Goal: Task Accomplishment & Management: Use online tool/utility

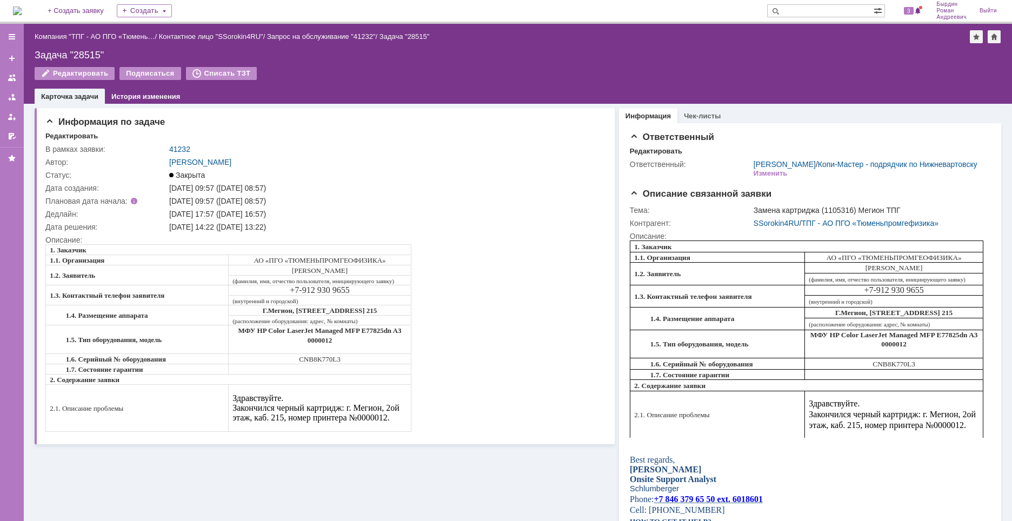
click at [22, 10] on img at bounding box center [17, 10] width 9 height 9
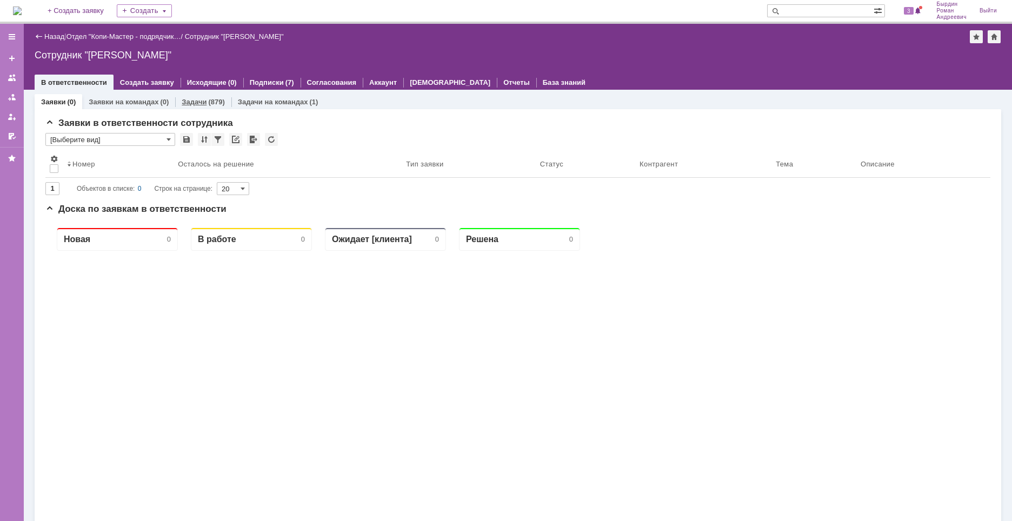
click at [202, 105] on link "Задачи" at bounding box center [194, 102] width 25 height 8
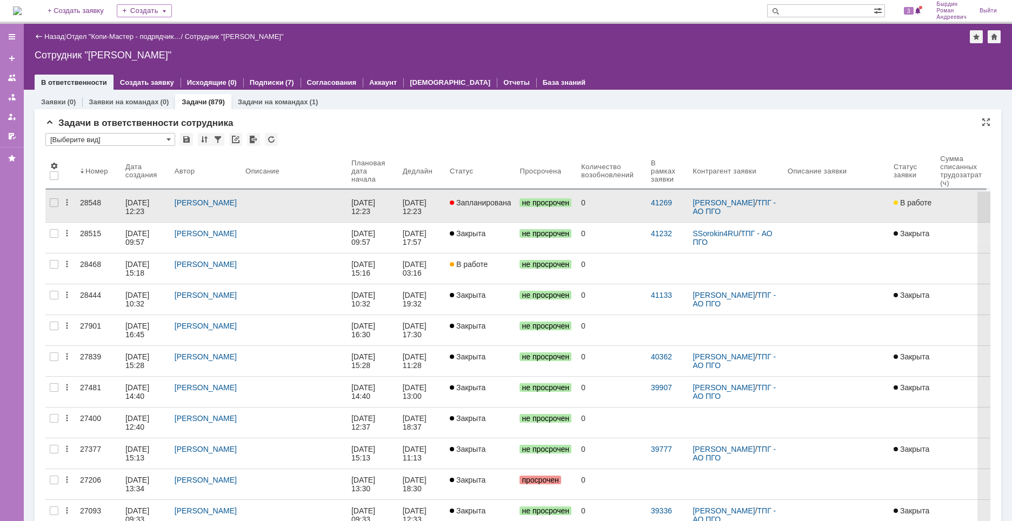
click at [95, 209] on link "28548" at bounding box center [98, 207] width 45 height 30
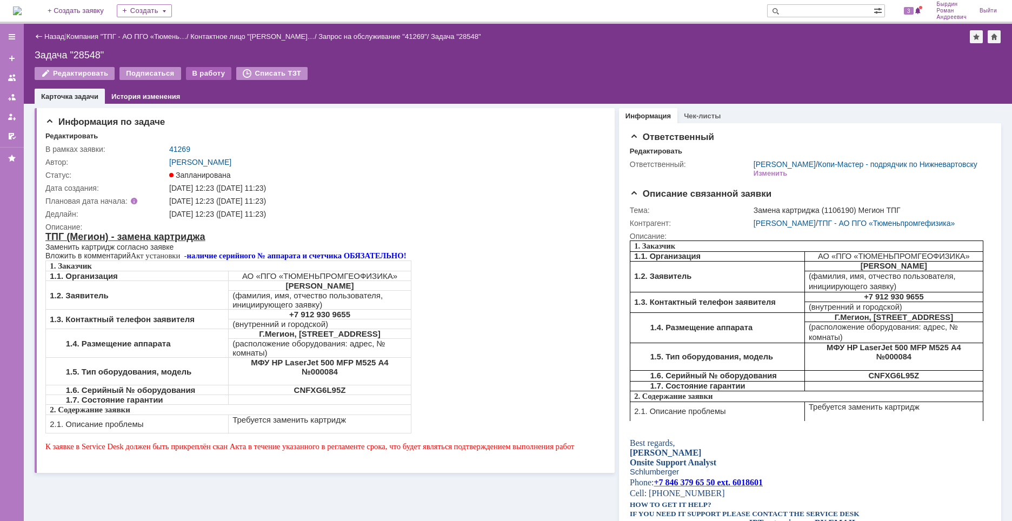
click at [202, 75] on div "В работу" at bounding box center [209, 73] width 46 height 13
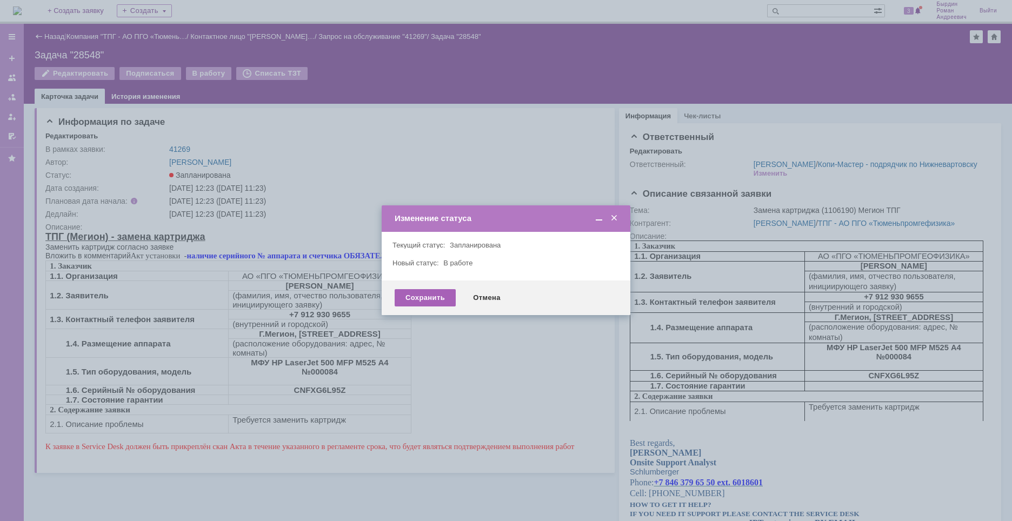
click at [433, 293] on div "Сохранить" at bounding box center [424, 297] width 61 height 17
